Goal: Information Seeking & Learning: Learn about a topic

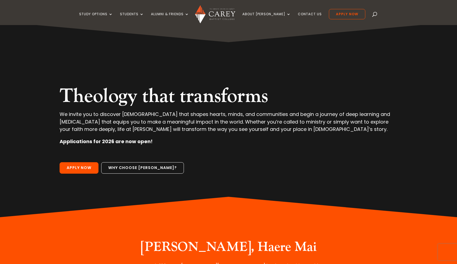
click at [375, 15] on span at bounding box center [375, 15] width 0 height 0
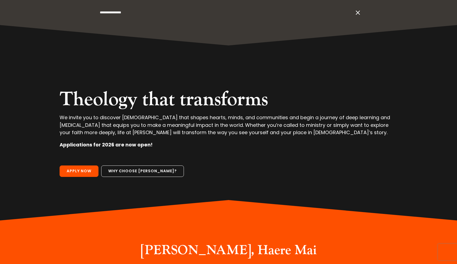
type input "**********"
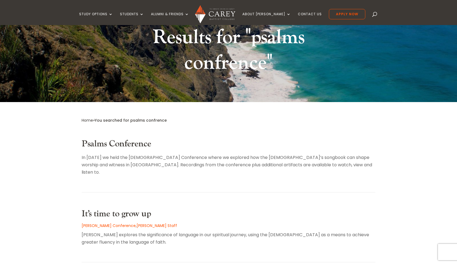
scroll to position [84, 0]
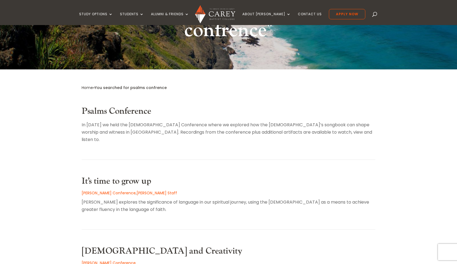
click at [125, 112] on link "Psalms Conference" at bounding box center [117, 111] width 70 height 11
click at [105, 176] on link "It’s time to grow up" at bounding box center [117, 181] width 70 height 11
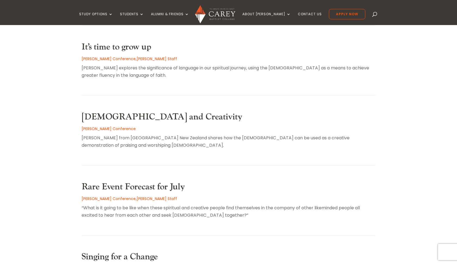
scroll to position [219, 0]
click at [116, 111] on link "Psalms and Creativity" at bounding box center [162, 116] width 161 height 11
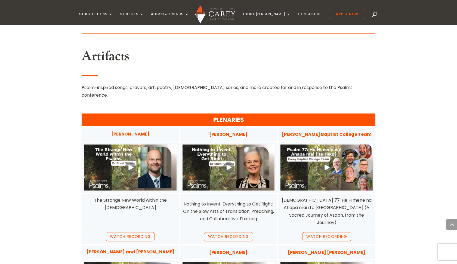
scroll to position [413, 0]
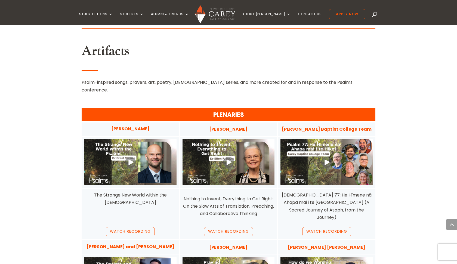
click at [326, 139] on link at bounding box center [327, 162] width 92 height 46
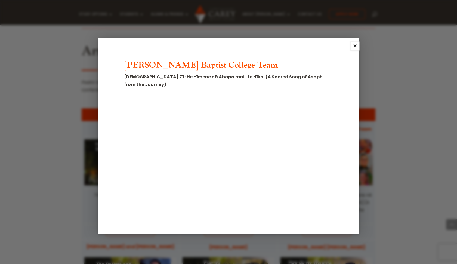
click at [355, 42] on link "×" at bounding box center [355, 46] width 9 height 9
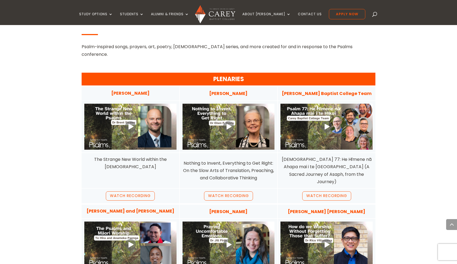
scroll to position [450, 0]
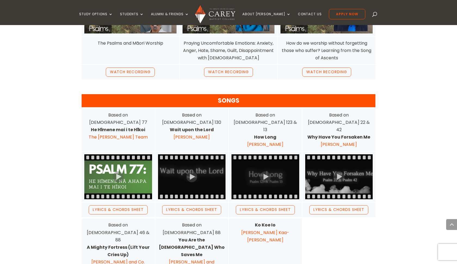
scroll to position [679, 0]
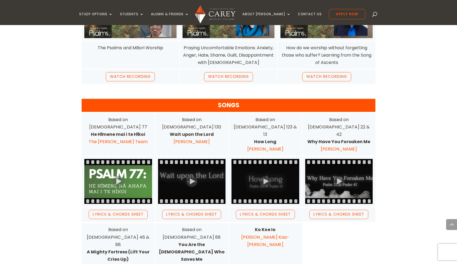
click at [118, 159] on link at bounding box center [118, 181] width 68 height 45
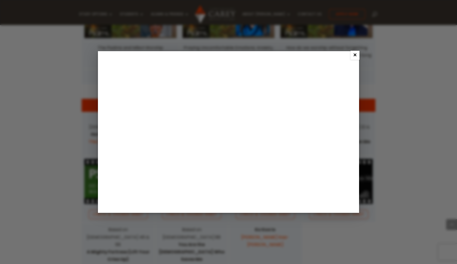
click at [356, 54] on link "×" at bounding box center [355, 55] width 9 height 9
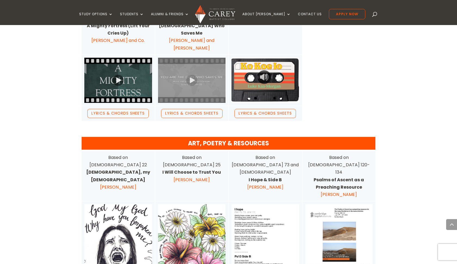
scroll to position [908, 0]
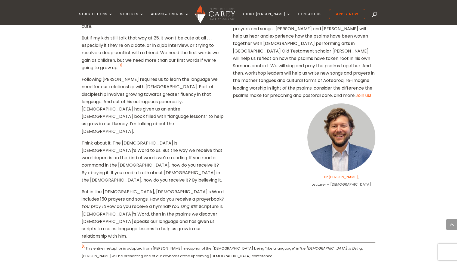
scroll to position [448, 0]
